Goal: Task Accomplishment & Management: Complete application form

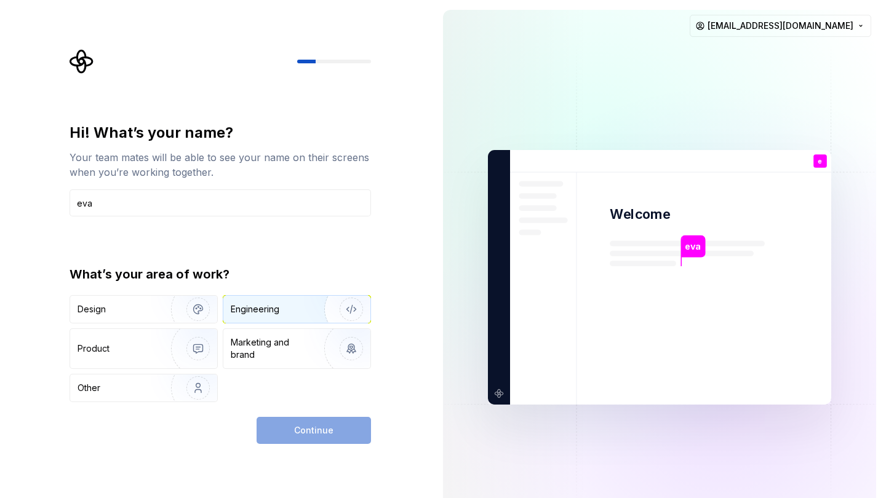
type input "eva"
click at [301, 314] on div "Engineering" at bounding box center [280, 309] width 98 height 12
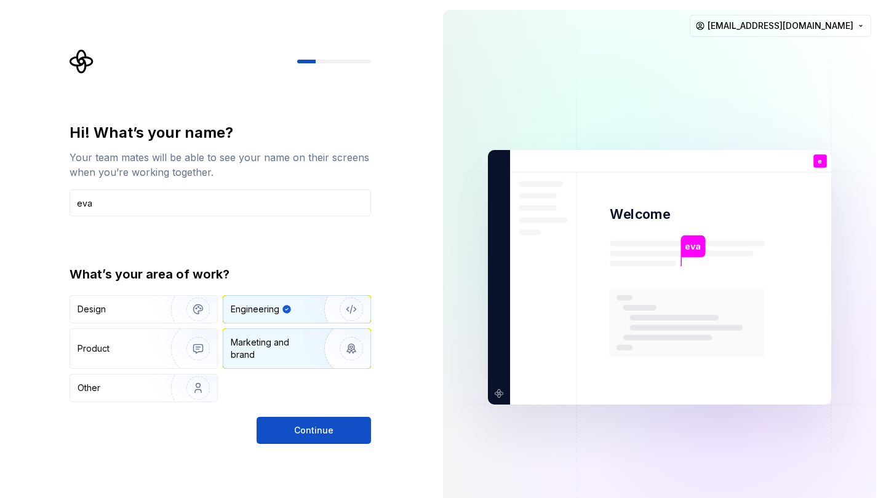
click at [282, 336] on div "Marketing and brand" at bounding box center [272, 348] width 83 height 25
click at [289, 410] on div "Hi! What’s your name? Your team mates will be able to see your name on their sc…" at bounding box center [220, 283] width 301 height 321
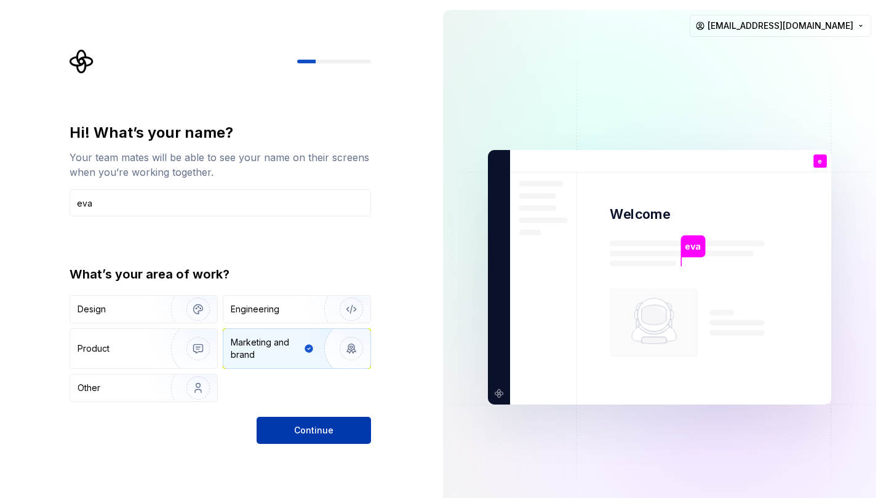
click at [292, 432] on button "Continue" at bounding box center [314, 430] width 114 height 27
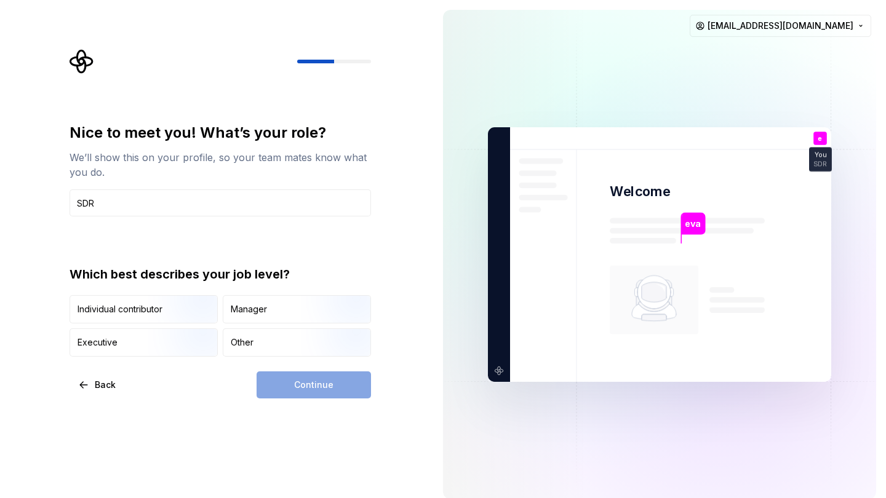
type input "SDR"
click at [350, 374] on div "Continue" at bounding box center [314, 385] width 114 height 27
click at [255, 312] on div "Manager" at bounding box center [249, 309] width 36 height 12
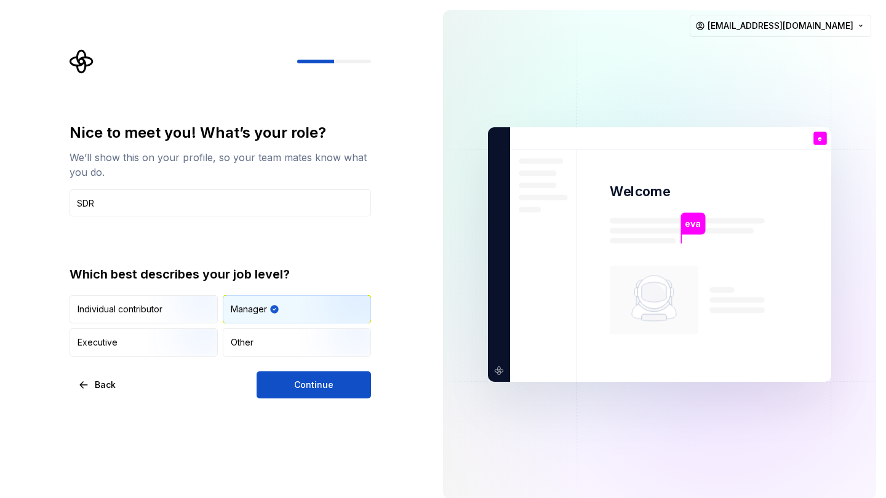
click at [297, 416] on div "Nice to meet you! What’s your role? We’ll show this on your profile, so your te…" at bounding box center [216, 254] width 433 height 509
click at [297, 402] on div "Nice to meet you! What’s your role? We’ll show this on your profile, so your te…" at bounding box center [216, 254] width 433 height 509
click at [295, 396] on button "Continue" at bounding box center [314, 385] width 114 height 27
click at [295, 393] on div "Continue" at bounding box center [314, 385] width 114 height 27
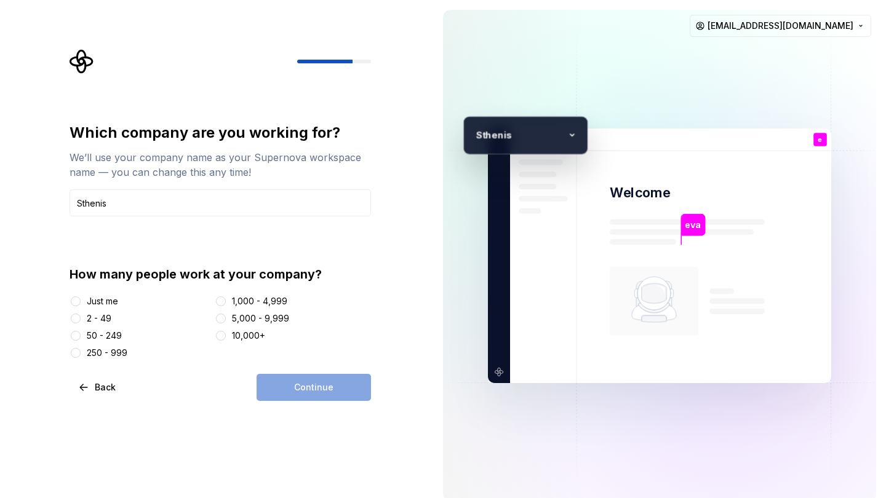
type input "Sthenis"
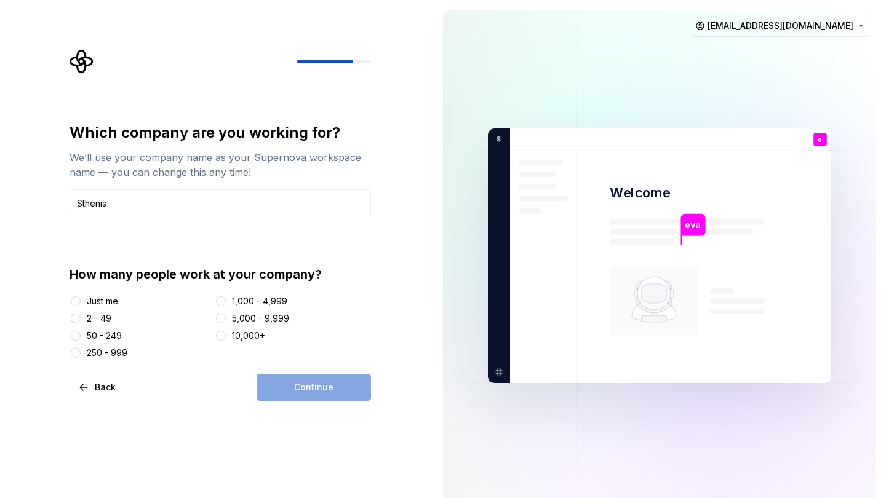
click at [106, 320] on div "2 - 49" at bounding box center [99, 319] width 25 height 12
click at [81, 320] on button "2 - 49" at bounding box center [76, 319] width 10 height 10
click at [298, 386] on span "Continue" at bounding box center [313, 387] width 39 height 12
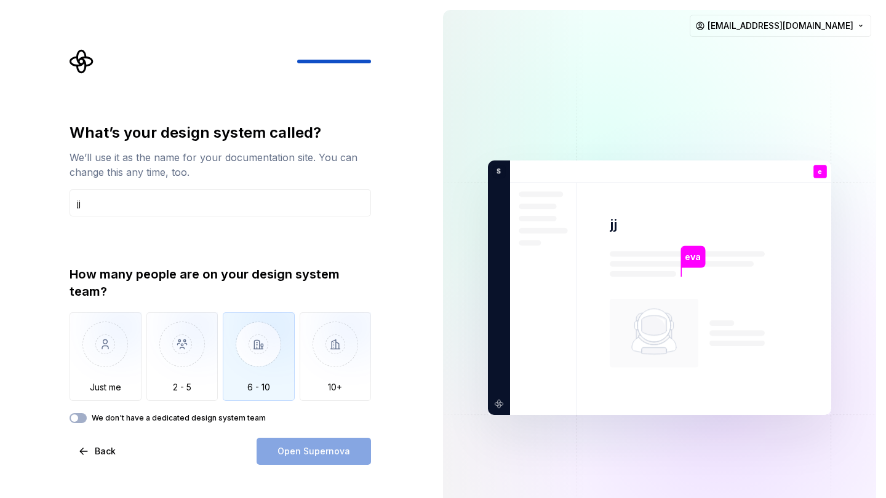
type input "jj"
click at [257, 351] on img "button" at bounding box center [259, 354] width 72 height 82
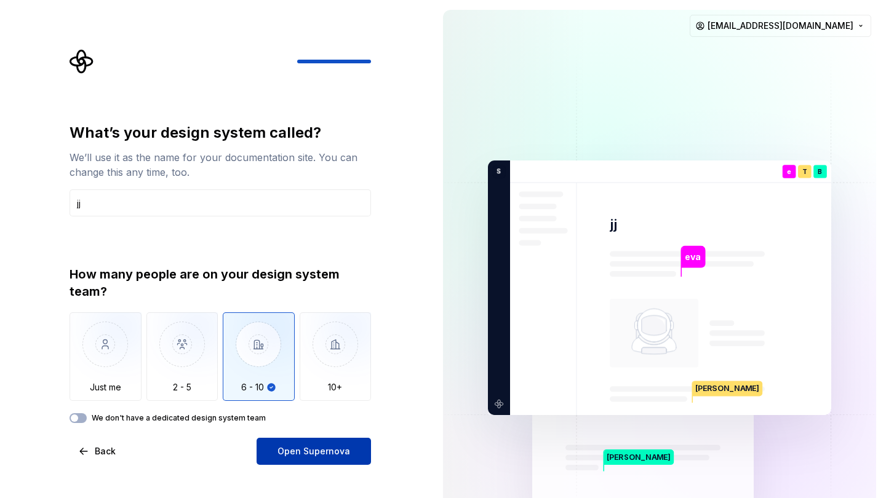
click at [316, 444] on button "Open Supernova" at bounding box center [314, 451] width 114 height 27
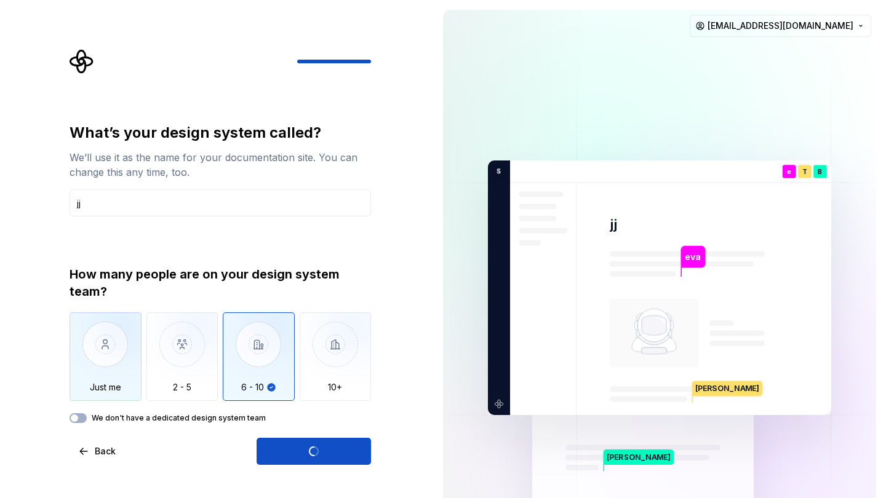
click at [124, 378] on img "button" at bounding box center [106, 354] width 72 height 82
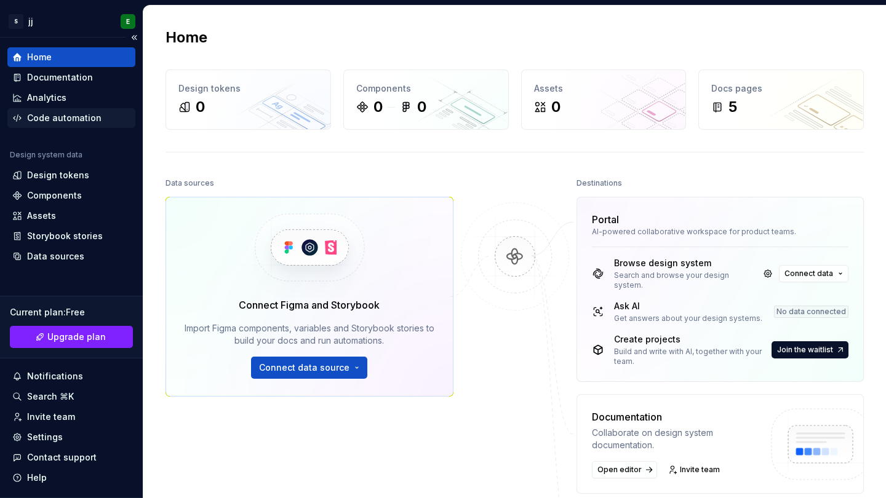
click at [86, 113] on div "Code automation" at bounding box center [64, 118] width 74 height 12
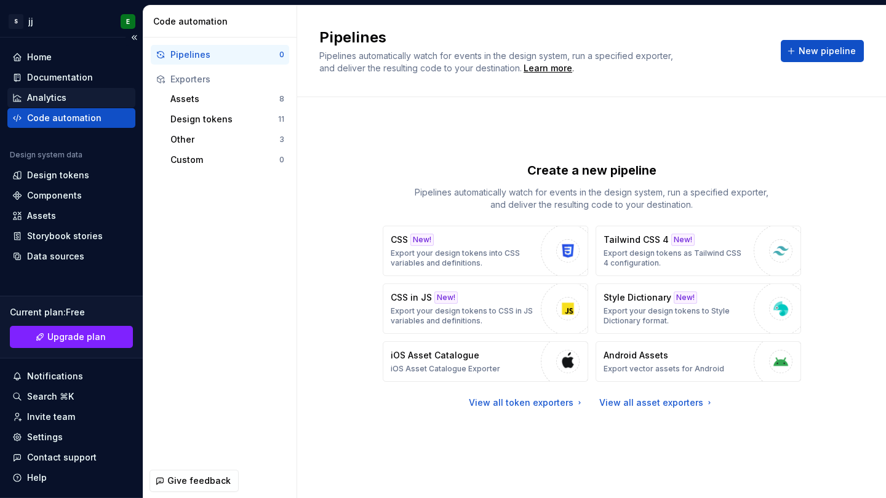
click at [65, 88] on div "Analytics" at bounding box center [71, 98] width 128 height 20
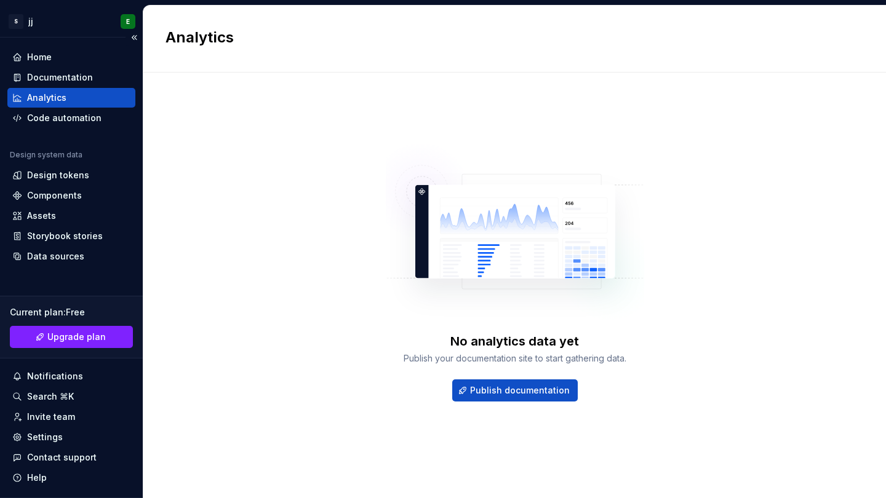
click at [60, 92] on div "Analytics" at bounding box center [46, 98] width 39 height 12
click at [59, 82] on div "Documentation" at bounding box center [60, 77] width 66 height 12
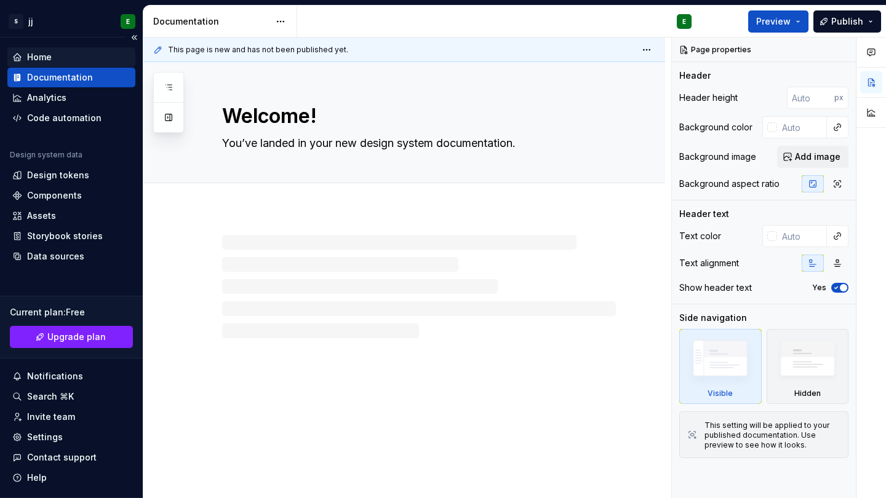
click at [51, 58] on div "Home" at bounding box center [39, 57] width 25 height 12
type textarea "*"
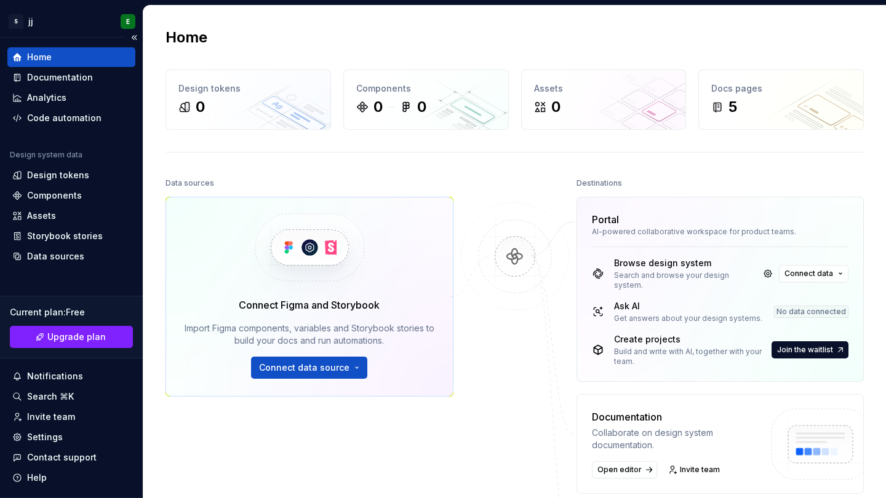
click at [74, 129] on div "Home Documentation Analytics Code automation Design system data Design tokens C…" at bounding box center [71, 156] width 128 height 219
click at [74, 125] on div "Code automation" at bounding box center [71, 118] width 128 height 20
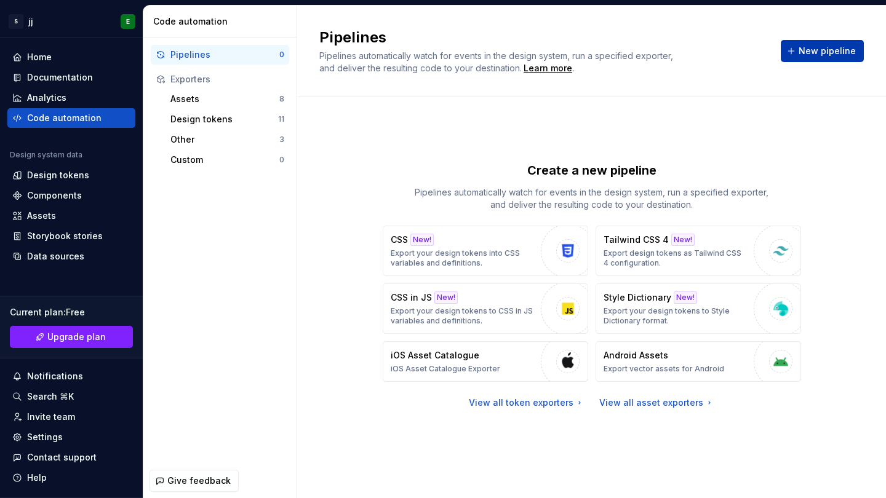
click at [841, 59] on button "New pipeline" at bounding box center [822, 51] width 83 height 22
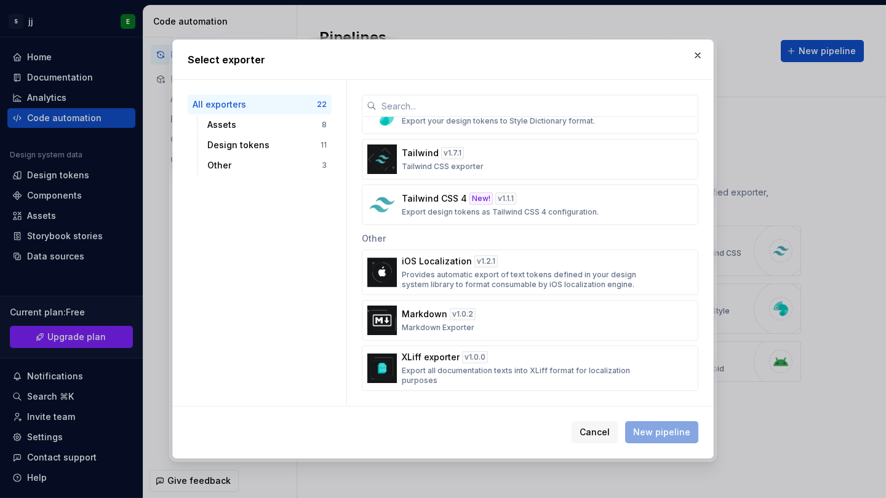
scroll to position [801, 0]
click at [685, 61] on h2 "Select exporter" at bounding box center [443, 59] width 511 height 15
click at [687, 60] on h2 "Select exporter" at bounding box center [443, 59] width 511 height 15
click at [693, 60] on button "button" at bounding box center [697, 55] width 17 height 17
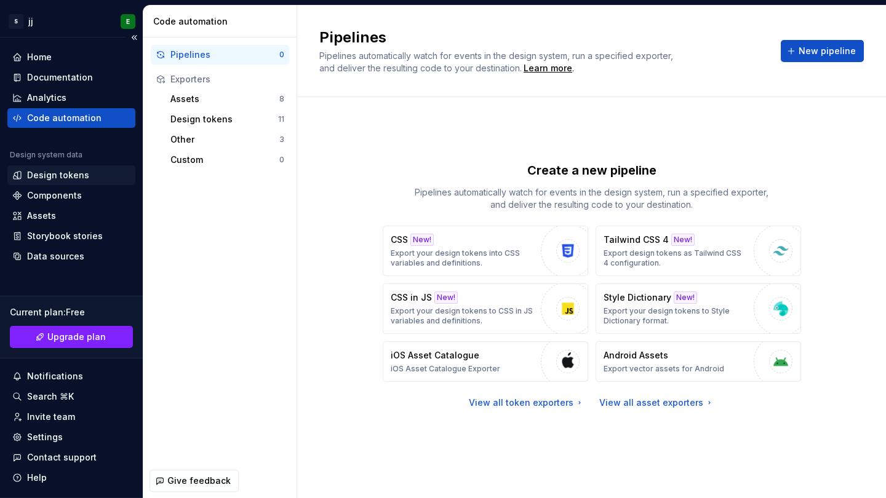
click at [62, 183] on div "Design tokens" at bounding box center [71, 175] width 128 height 20
